Goal: Information Seeking & Learning: Compare options

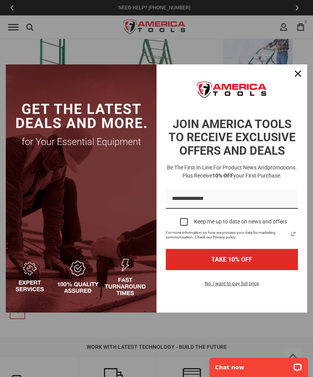
scroll to position [291, 0]
click at [294, 80] on div "Close" at bounding box center [297, 74] width 12 height 12
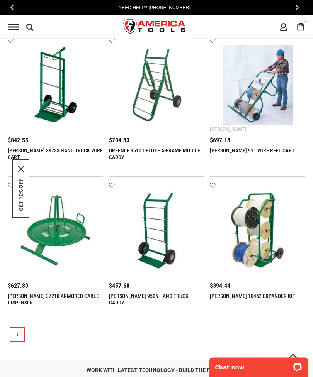
scroll to position [269, 0]
click at [159, 82] on img at bounding box center [157, 85] width 80 height 80
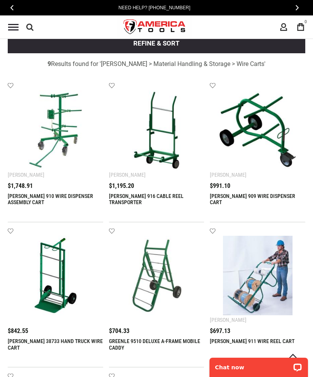
scroll to position [76, 0]
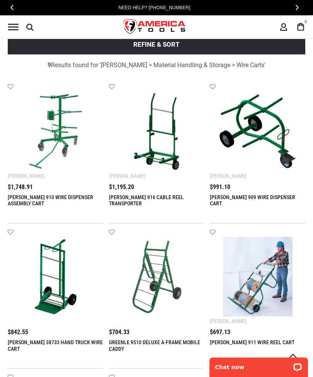
click at [256, 154] on img at bounding box center [257, 132] width 80 height 80
click at [264, 103] on img at bounding box center [257, 132] width 80 height 80
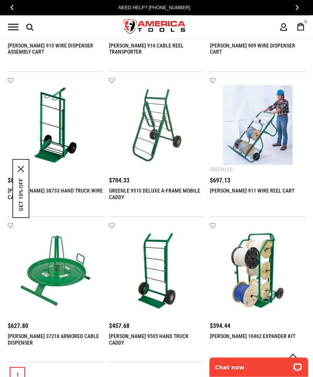
scroll to position [229, 0]
click at [165, 300] on img at bounding box center [157, 270] width 80 height 80
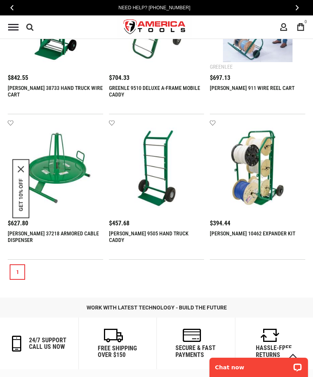
scroll to position [331, 0]
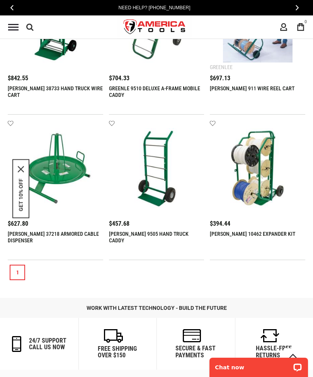
click at [259, 176] on img at bounding box center [257, 168] width 80 height 80
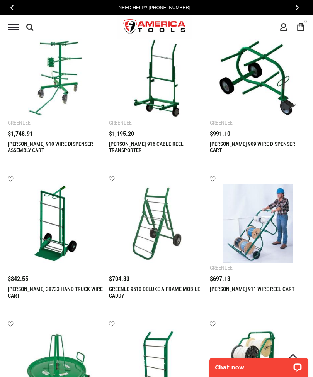
scroll to position [129, 0]
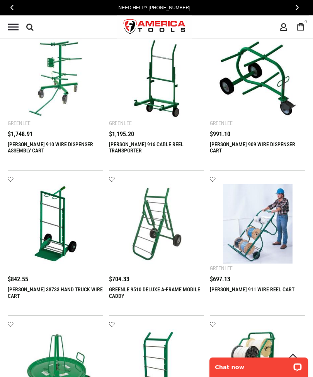
click at [255, 235] on img at bounding box center [257, 225] width 80 height 80
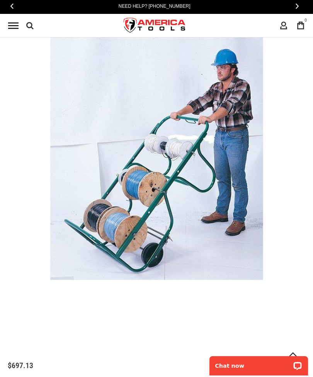
scroll to position [88, 0]
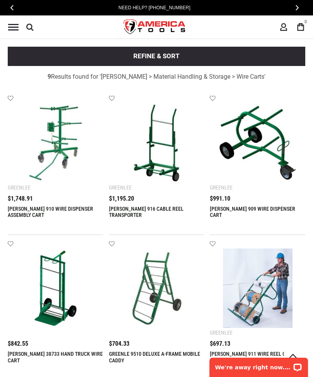
scroll to position [65, 0]
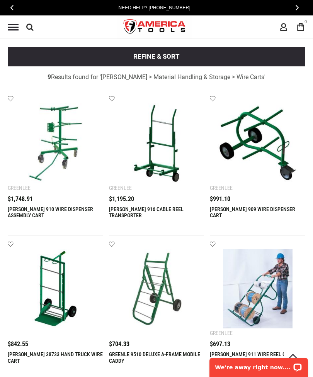
click at [268, 287] on img at bounding box center [257, 289] width 80 height 80
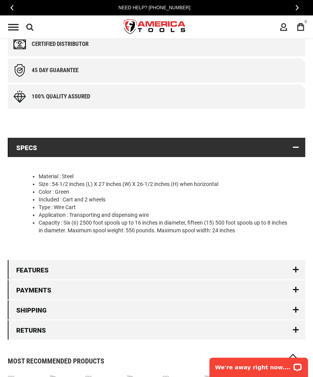
scroll to position [606, 0]
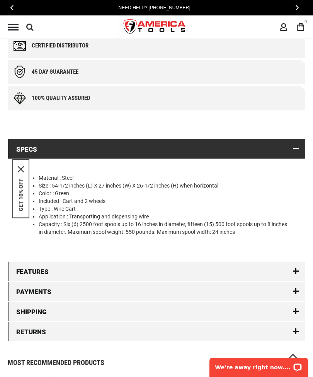
click at [10, 6] on span "‹" at bounding box center [11, 8] width 3 height 6
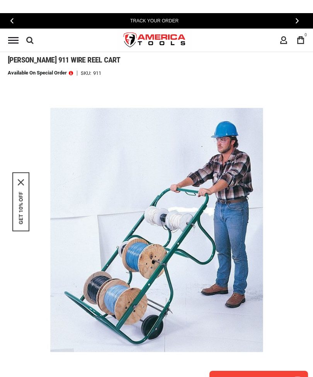
scroll to position [0, 0]
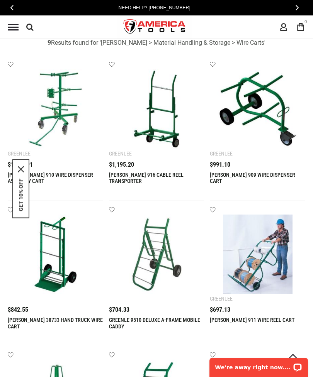
scroll to position [88, 0]
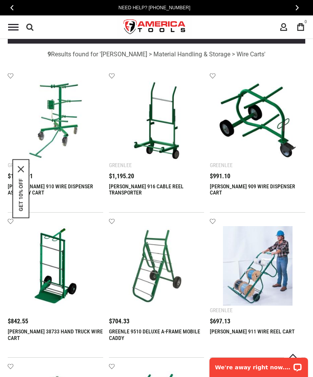
click at [257, 100] on img at bounding box center [257, 121] width 80 height 80
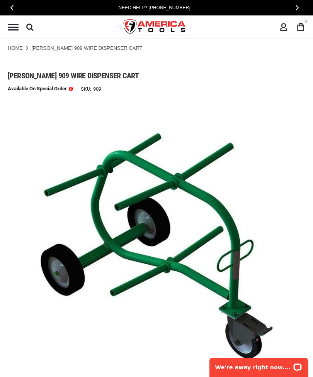
click at [8, 10] on button "‹" at bounding box center [12, 7] width 8 height 11
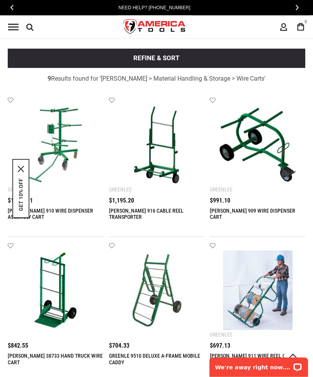
scroll to position [64, 0]
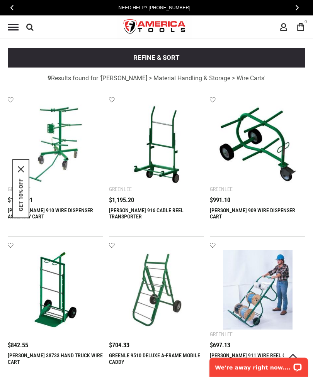
click at [24, 176] on div "GET 10% OFF" at bounding box center [20, 188] width 17 height 59
click at [22, 177] on div "GET 10% OFF" at bounding box center [20, 188] width 17 height 59
click at [20, 172] on icon "close icon" at bounding box center [21, 169] width 6 height 6
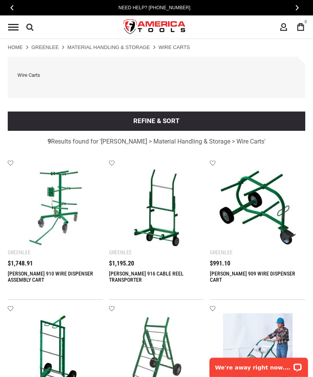
scroll to position [1, 0]
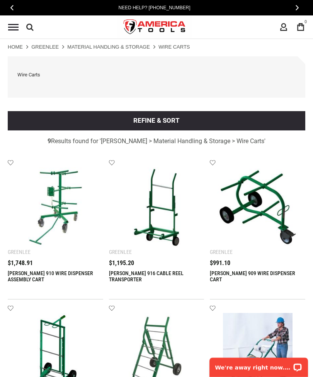
click at [41, 245] on img at bounding box center [55, 208] width 80 height 80
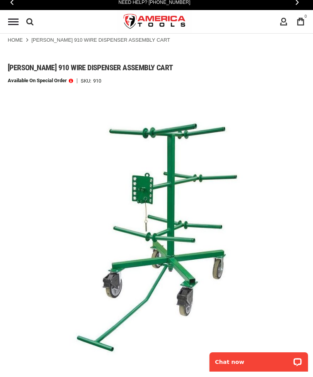
scroll to position [8, 0]
